Goal: Information Seeking & Learning: Find specific fact

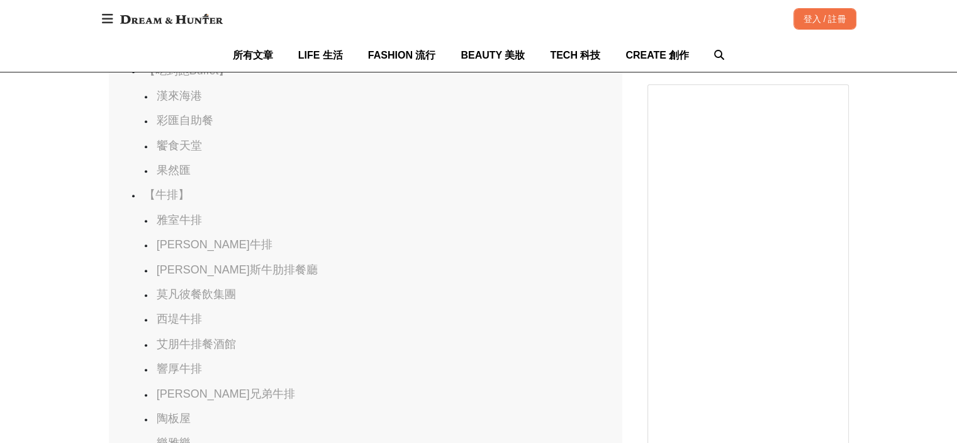
click at [171, 152] on link "饗食天堂" at bounding box center [179, 145] width 45 height 13
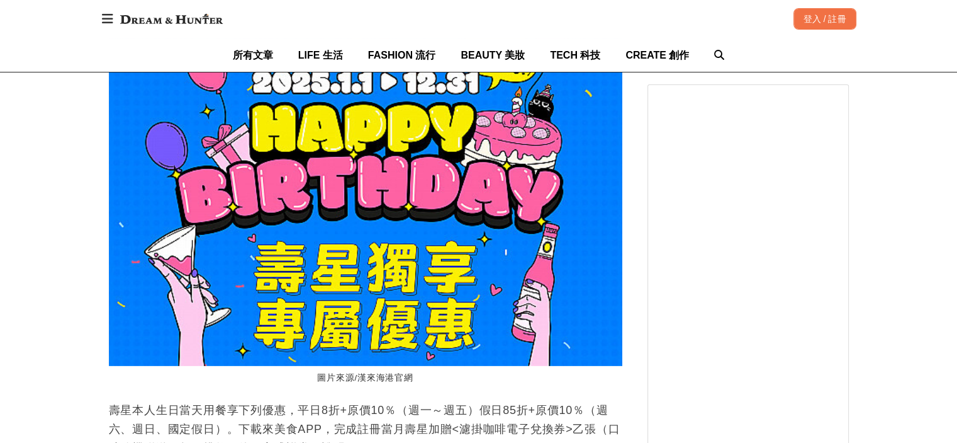
scroll to position [0, 1541]
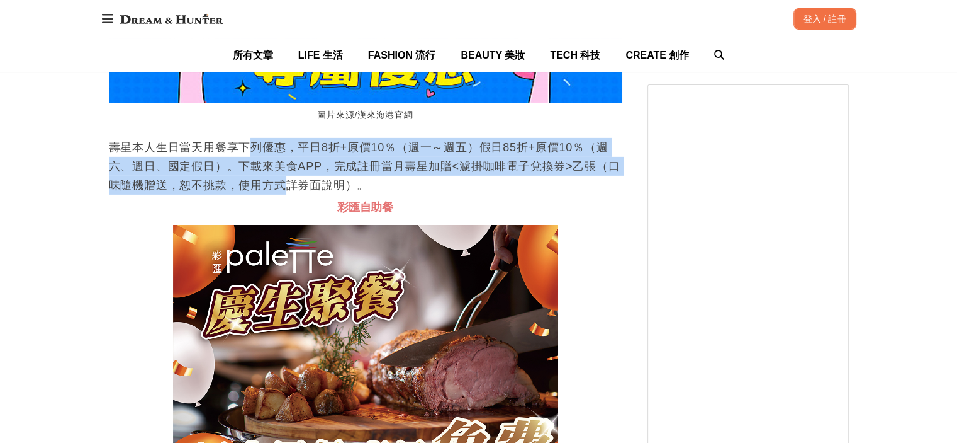
drag, startPoint x: 254, startPoint y: 193, endPoint x: 289, endPoint y: 250, distance: 66.7
click at [285, 195] on p "壽星本人生日當天用餐享下列優惠，平日8折+原價10％（週一～週五）假日85折+原價10％（週六、週日、國定假日）。下載來美食APP，完成註冊當月壽星加贈<濾掛…" at bounding box center [366, 166] width 514 height 57
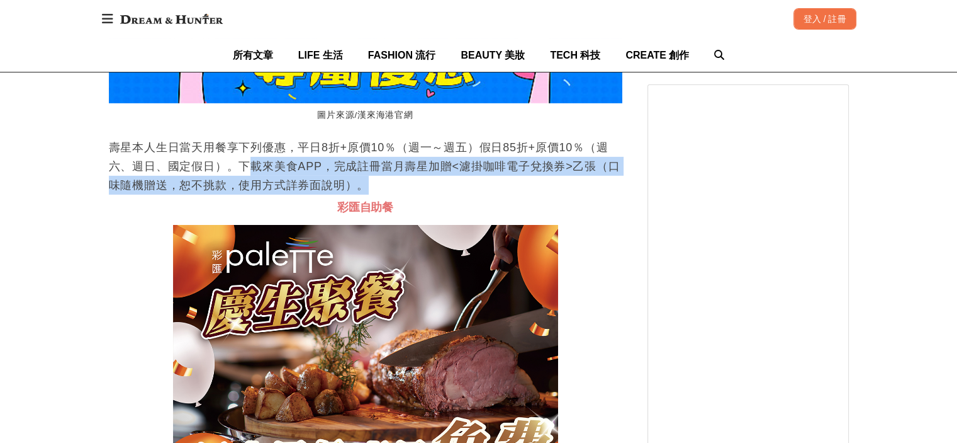
drag, startPoint x: 260, startPoint y: 263, endPoint x: 249, endPoint y: 228, distance: 36.4
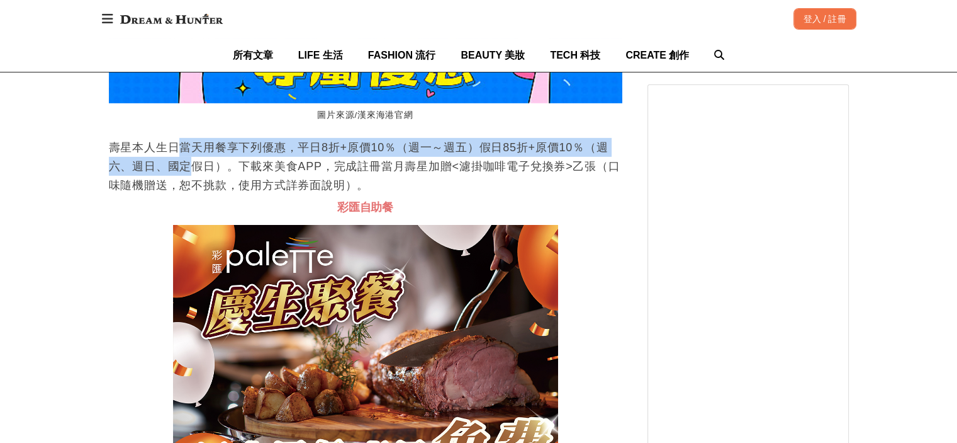
drag, startPoint x: 178, startPoint y: 215, endPoint x: 191, endPoint y: 229, distance: 19.6
click at [191, 195] on p "壽星本人生日當天用餐享下列優惠，平日8折+原價10％（週一～週五）假日85折+原價10％（週六、週日、國定假日）。下載來美食APP，完成註冊當月壽星加贈<濾掛…" at bounding box center [366, 166] width 514 height 57
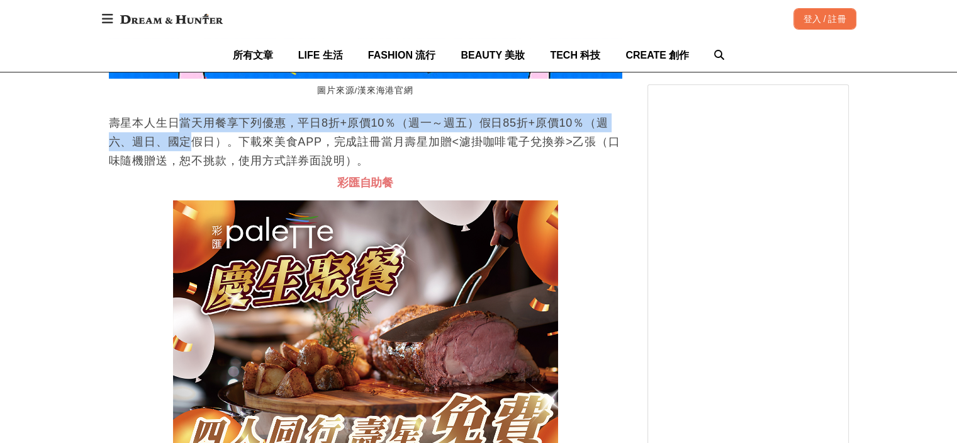
scroll to position [13645, 0]
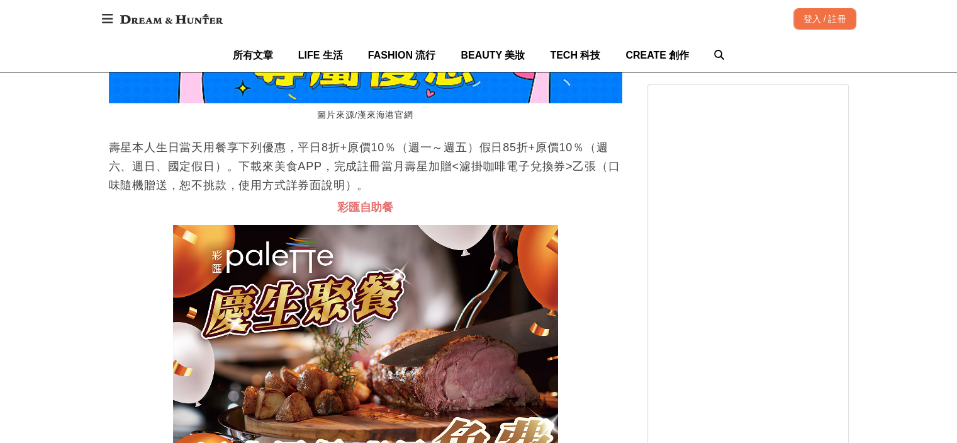
click at [212, 195] on p "壽星本人生日當天用餐享下列優惠，平日8折+原價10％（週一～週五）假日85折+原價10％（週六、週日、國定假日）。下載來美食APP，完成註冊當月壽星加贈<濾掛…" at bounding box center [366, 166] width 514 height 57
drag, startPoint x: 280, startPoint y: 211, endPoint x: 347, endPoint y: 211, distance: 67.4
click at [347, 195] on p "壽星本人生日當天用餐享下列優惠，平日8折+原價10％（週一～週五）假日85折+原價10％（週六、週日、國定假日）。下載來美食APP，完成註冊當月壽星加贈<濾掛…" at bounding box center [366, 166] width 514 height 57
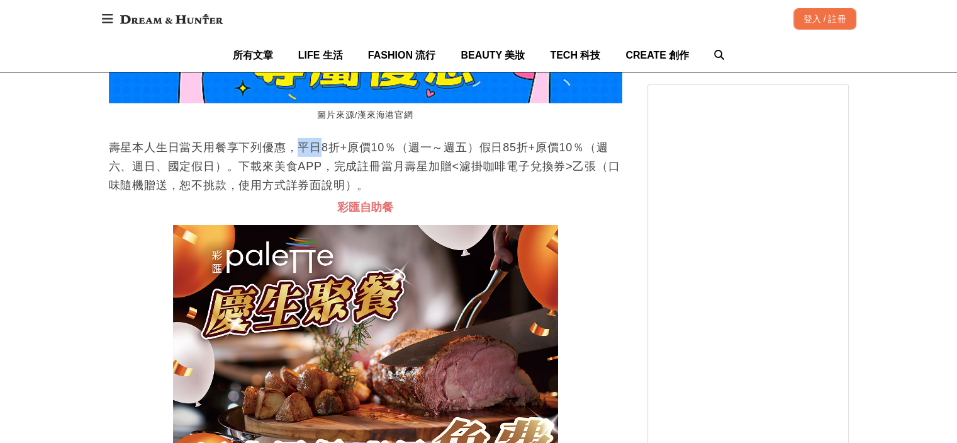
scroll to position [0, 0]
drag, startPoint x: 303, startPoint y: 207, endPoint x: 324, endPoint y: 208, distance: 20.8
click at [324, 195] on p "壽星本人生日當天用餐享下列優惠，平日8折+原價10％（週一～週五）假日85折+原價10％（週六、週日、國定假日）。下載來美食APP，完成註冊當月壽星加贈<濾掛…" at bounding box center [366, 166] width 514 height 57
